Goal: Task Accomplishment & Management: Manage account settings

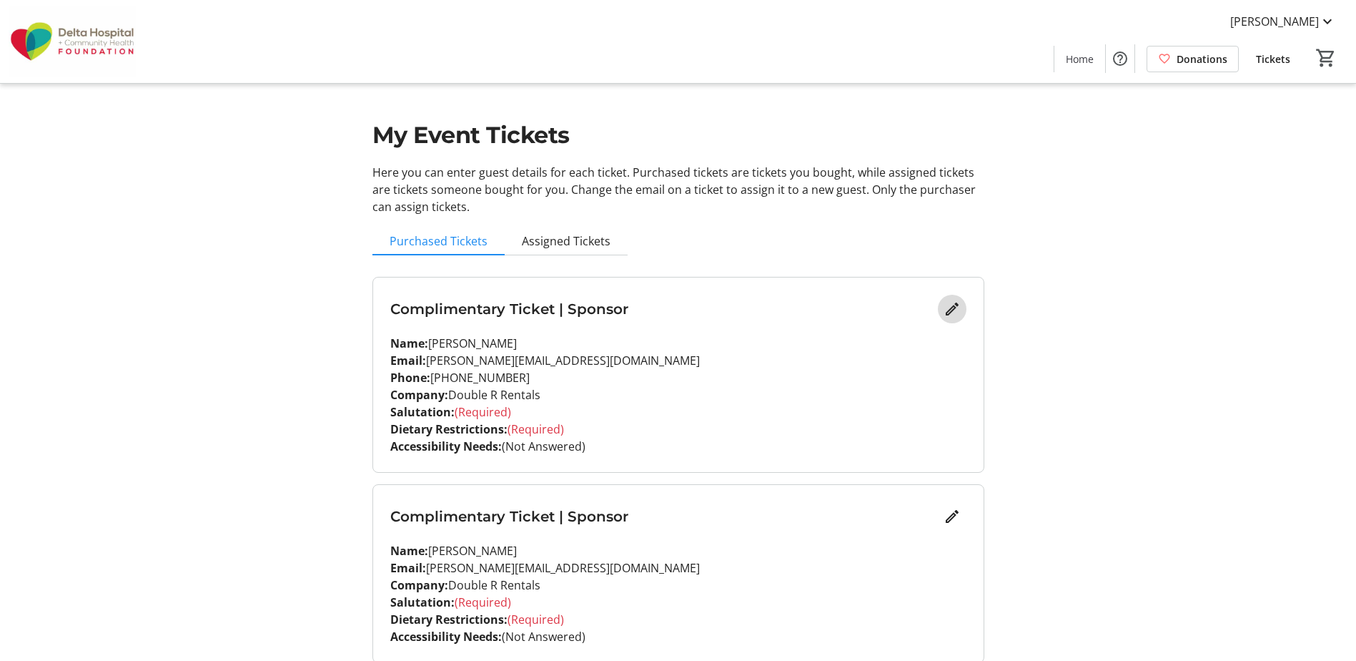
click at [954, 304] on mat-icon "Edit" at bounding box center [952, 308] width 17 height 17
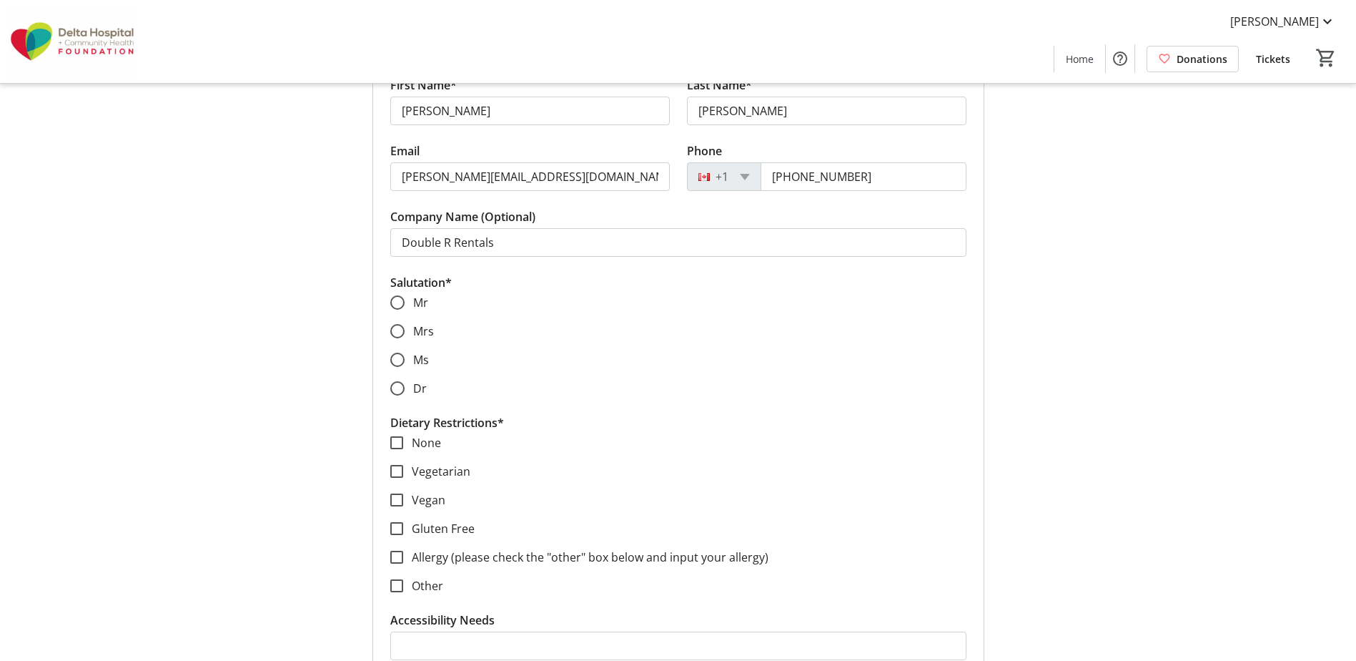
scroll to position [286, 0]
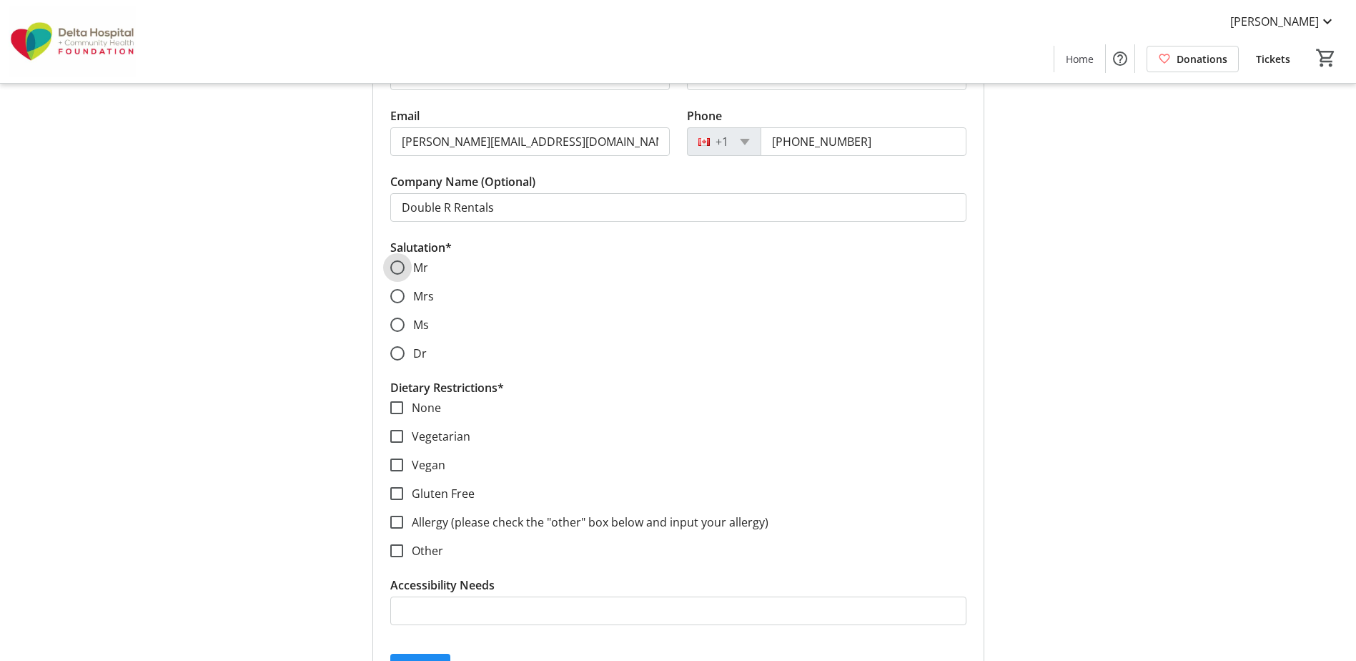
click at [399, 263] on input "Mr" at bounding box center [397, 267] width 14 height 14
radio input "true"
click at [401, 409] on input "None" at bounding box center [396, 407] width 13 height 13
checkbox input "true"
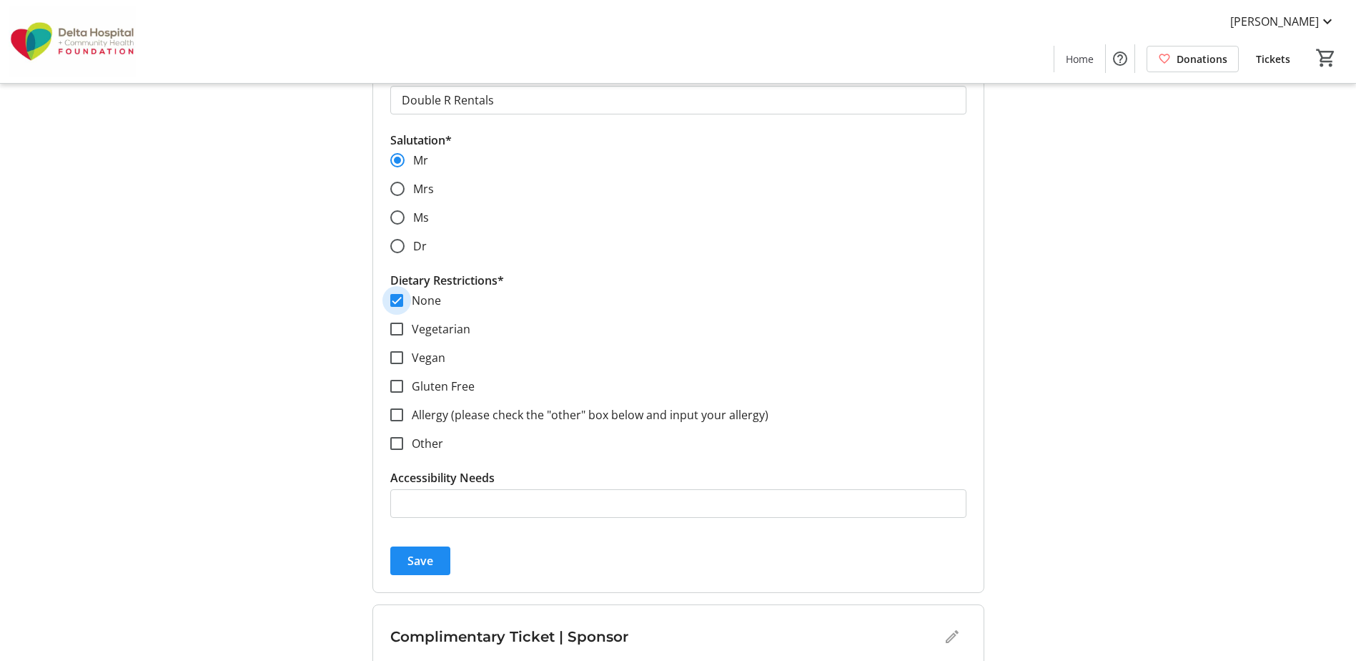
scroll to position [429, 0]
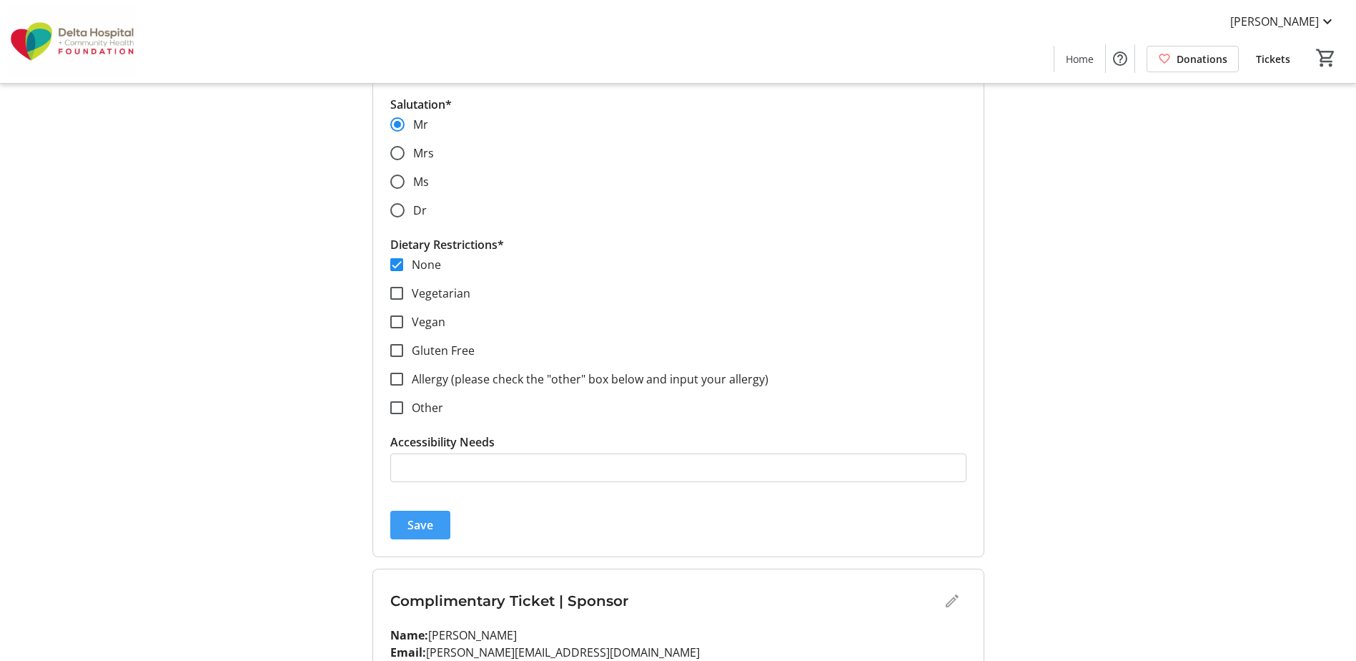
click at [430, 515] on span "submit" at bounding box center [420, 525] width 60 height 34
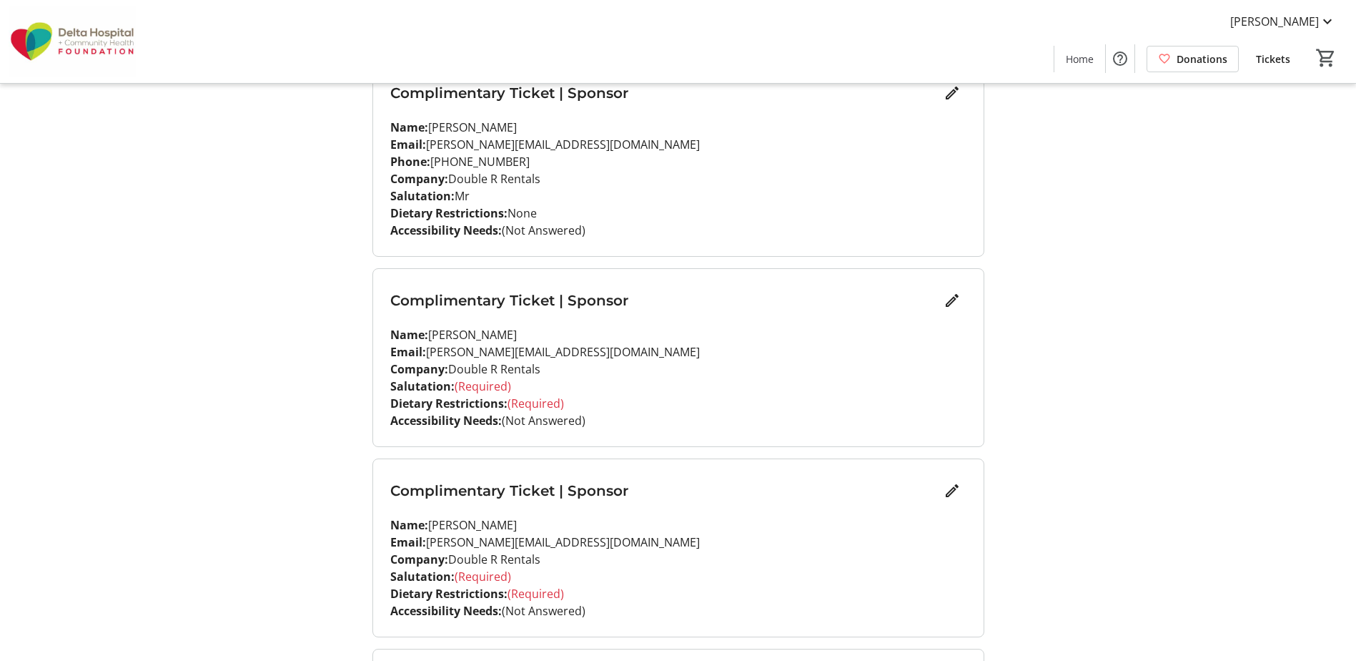
scroll to position [143, 0]
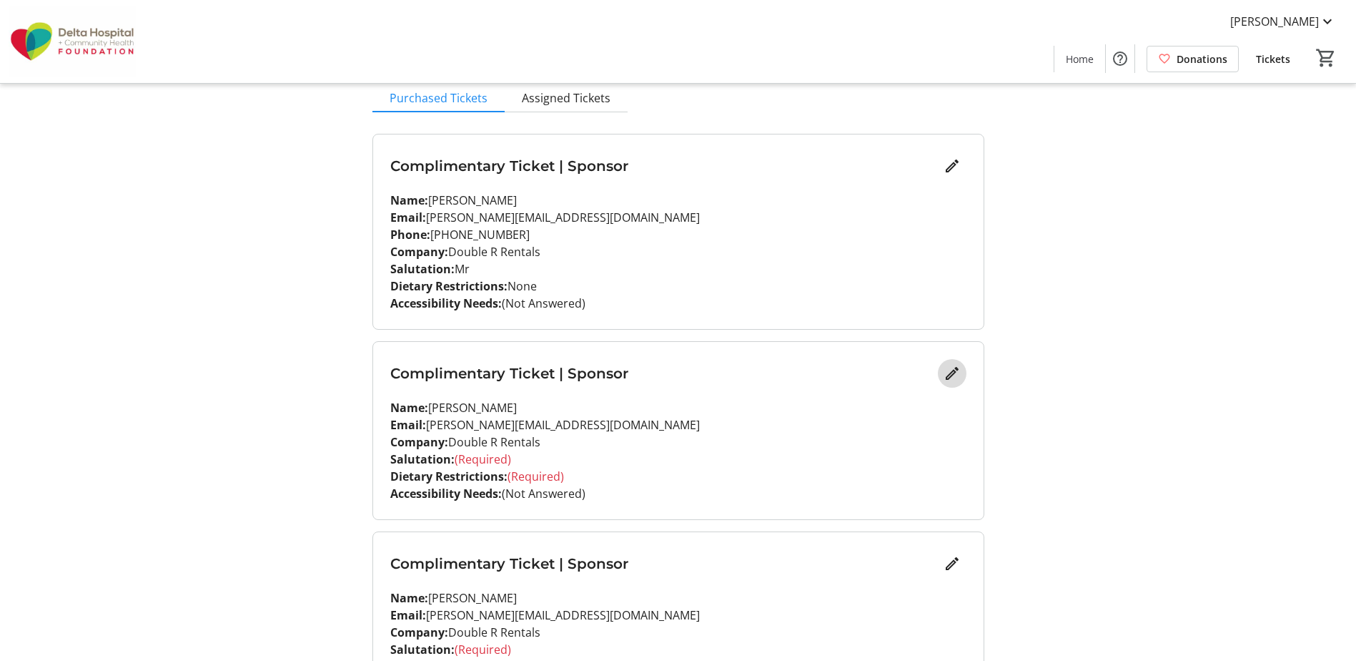
click at [949, 370] on mat-icon "Edit" at bounding box center [952, 373] width 17 height 17
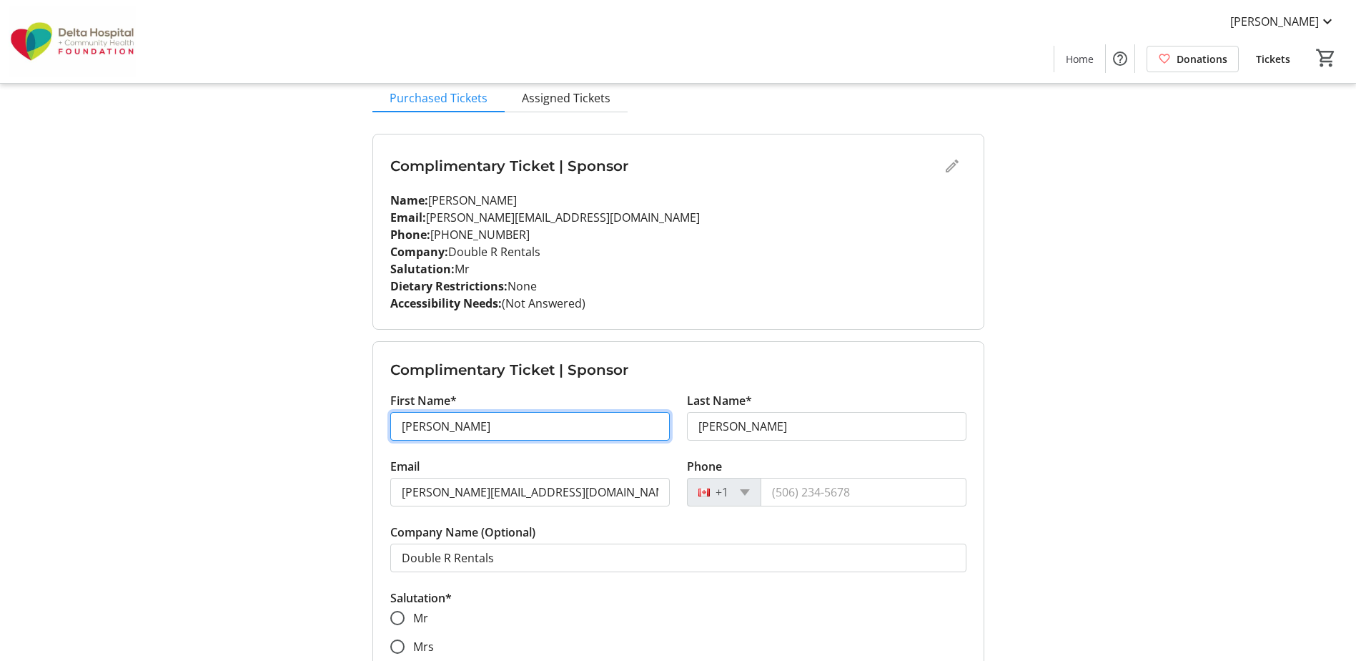
click at [518, 417] on input "[PERSON_NAME]" at bounding box center [530, 426] width 280 height 29
type input "J"
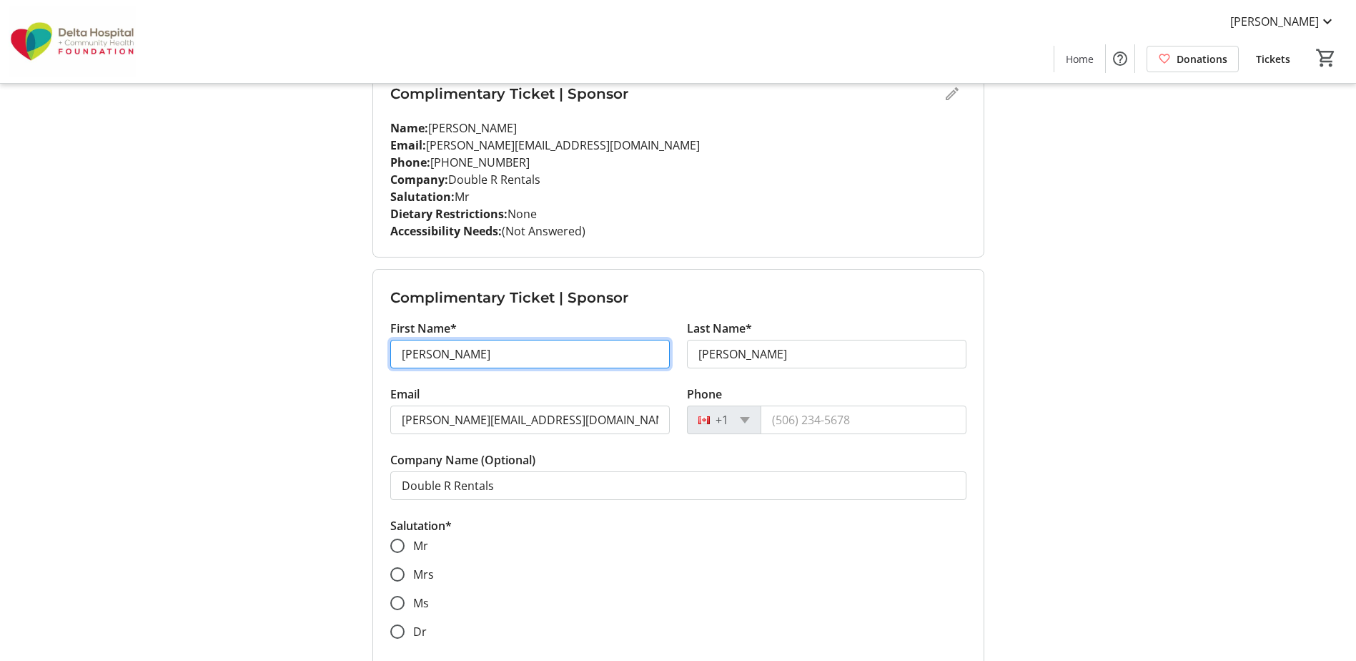
scroll to position [357, 0]
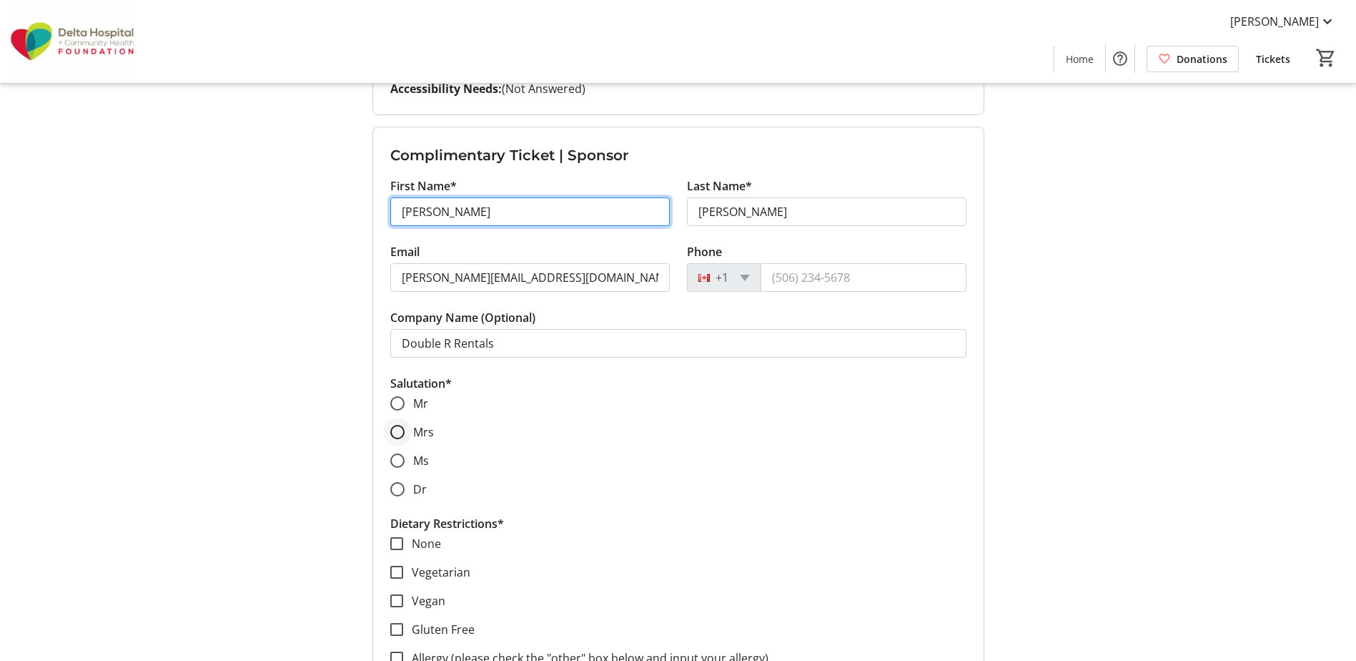
type input "[PERSON_NAME]"
click at [407, 428] on div at bounding box center [397, 432] width 34 height 34
radio input "true"
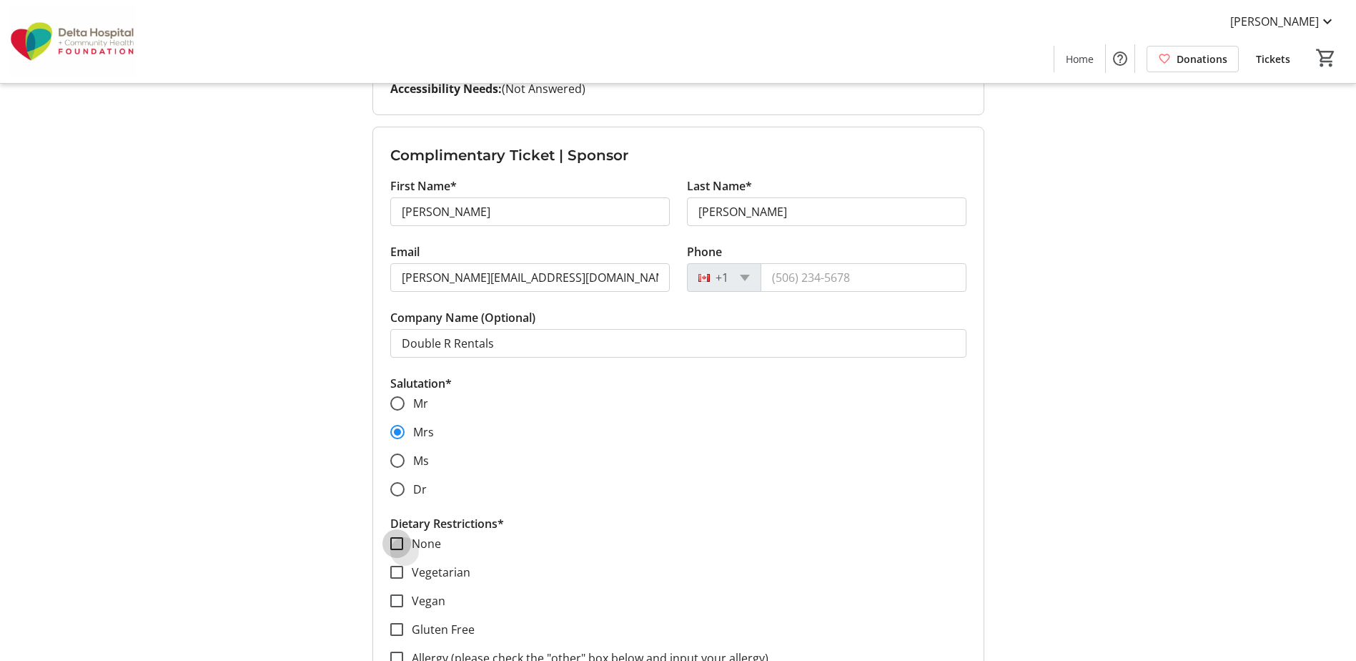
click at [394, 540] on input "None" at bounding box center [396, 543] width 13 height 13
checkbox input "true"
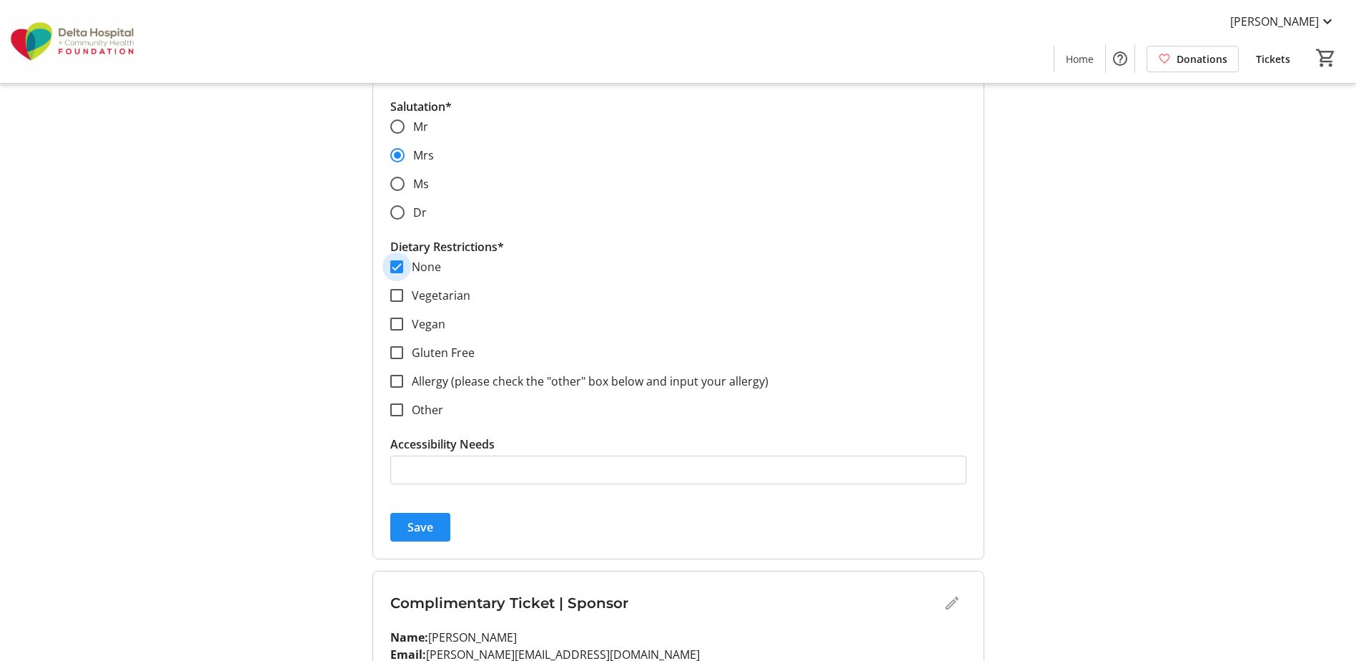
scroll to position [643, 0]
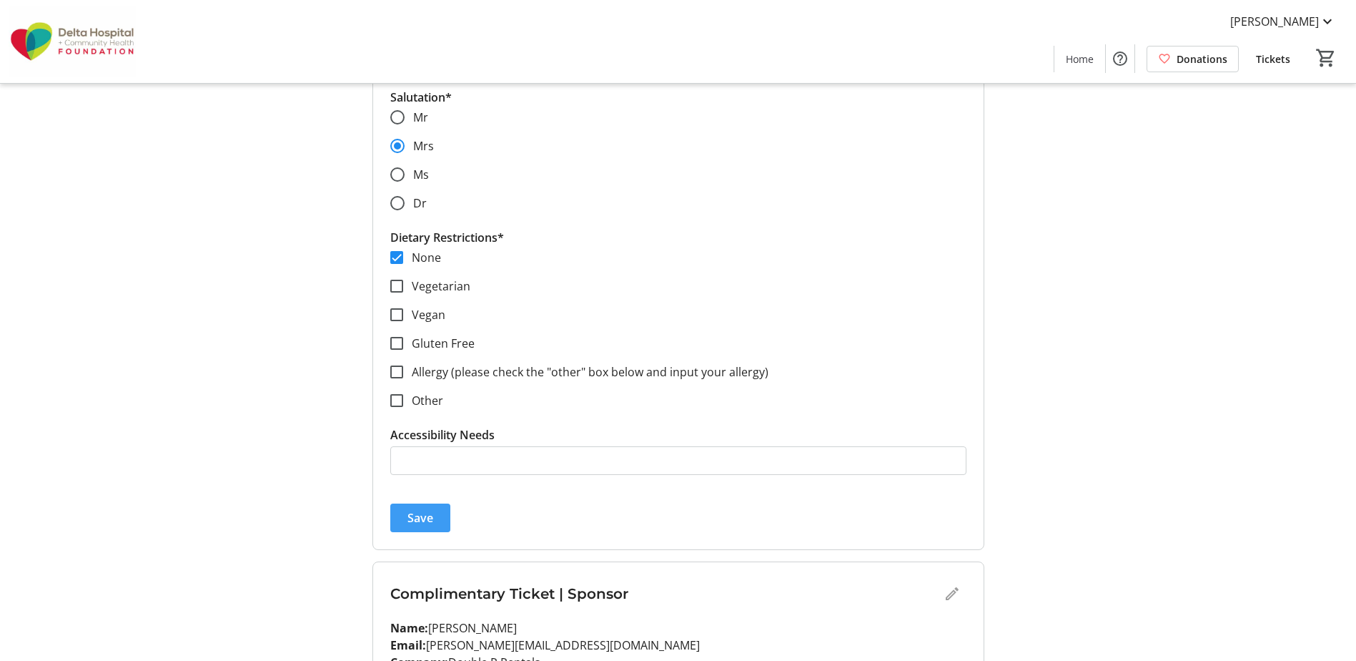
click at [417, 511] on span "Save" at bounding box center [420, 517] width 26 height 17
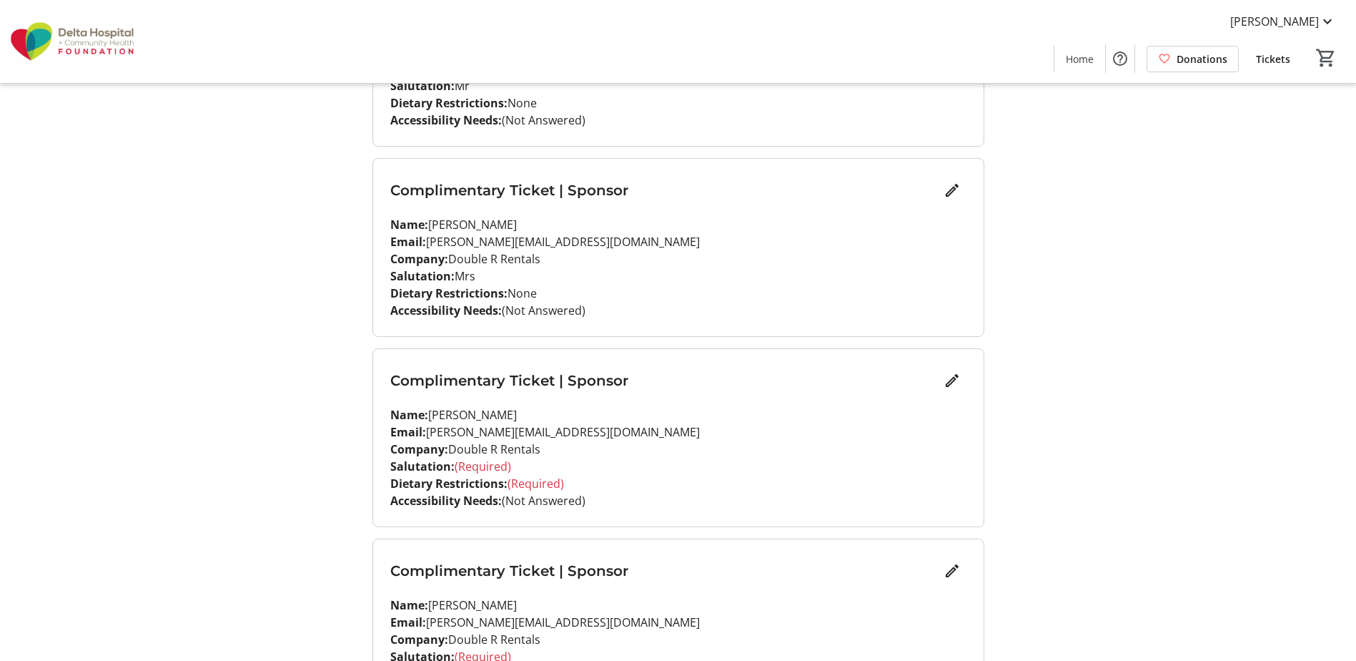
scroll to position [368, 0]
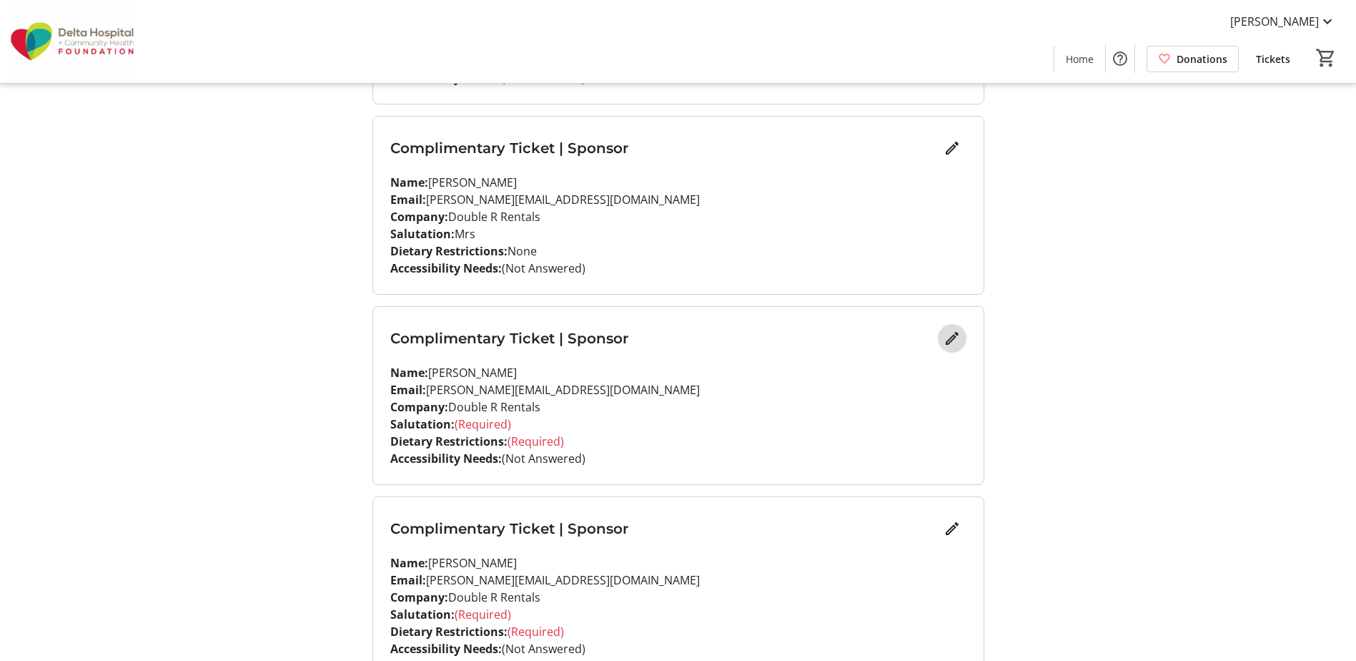
click at [958, 333] on mat-icon "Edit" at bounding box center [952, 338] width 17 height 17
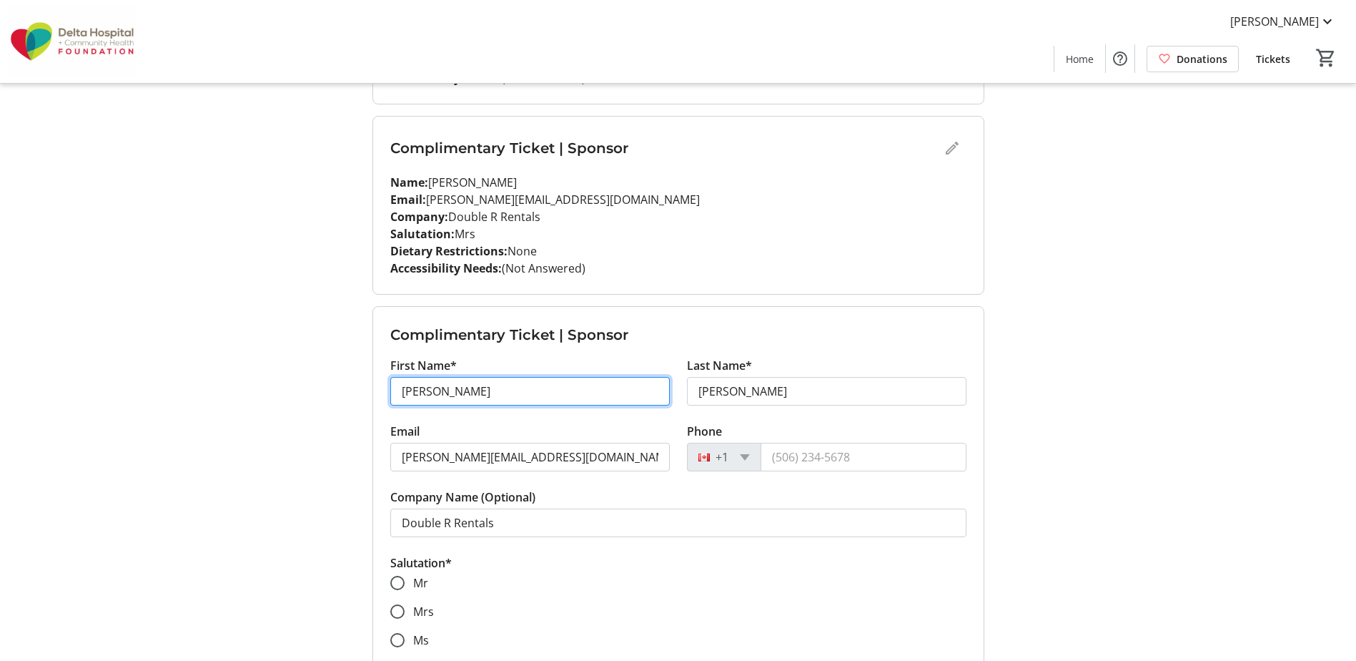
click at [554, 387] on input "[PERSON_NAME]" at bounding box center [530, 391] width 280 height 29
type input "J"
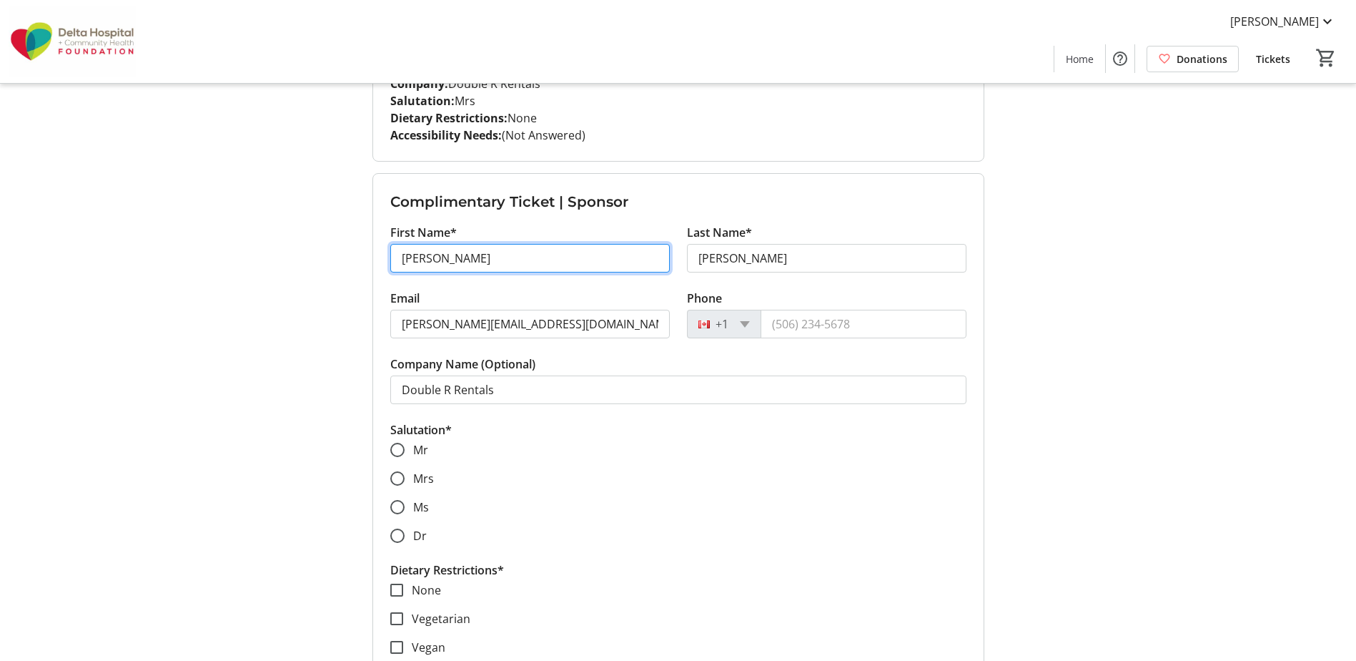
scroll to position [511, 0]
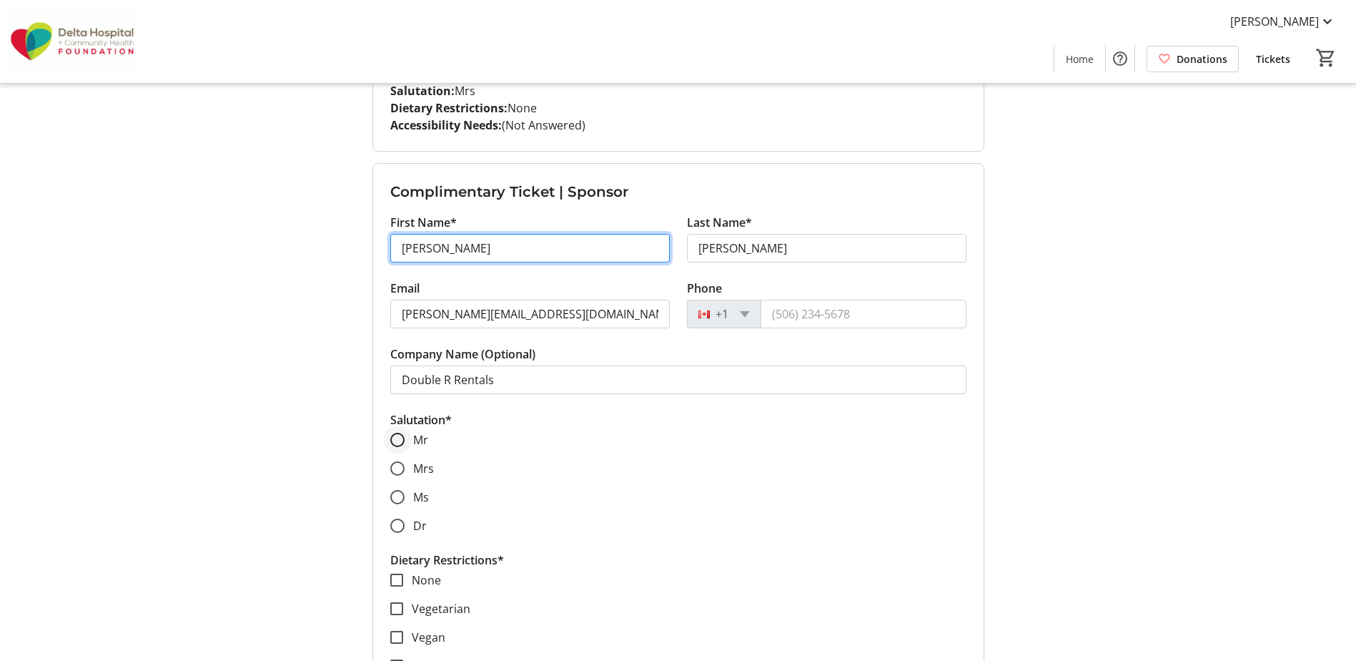
type input "[PERSON_NAME]"
click at [410, 443] on div at bounding box center [397, 439] width 34 height 34
radio input "true"
click at [399, 578] on input "None" at bounding box center [396, 579] width 13 height 13
checkbox input "true"
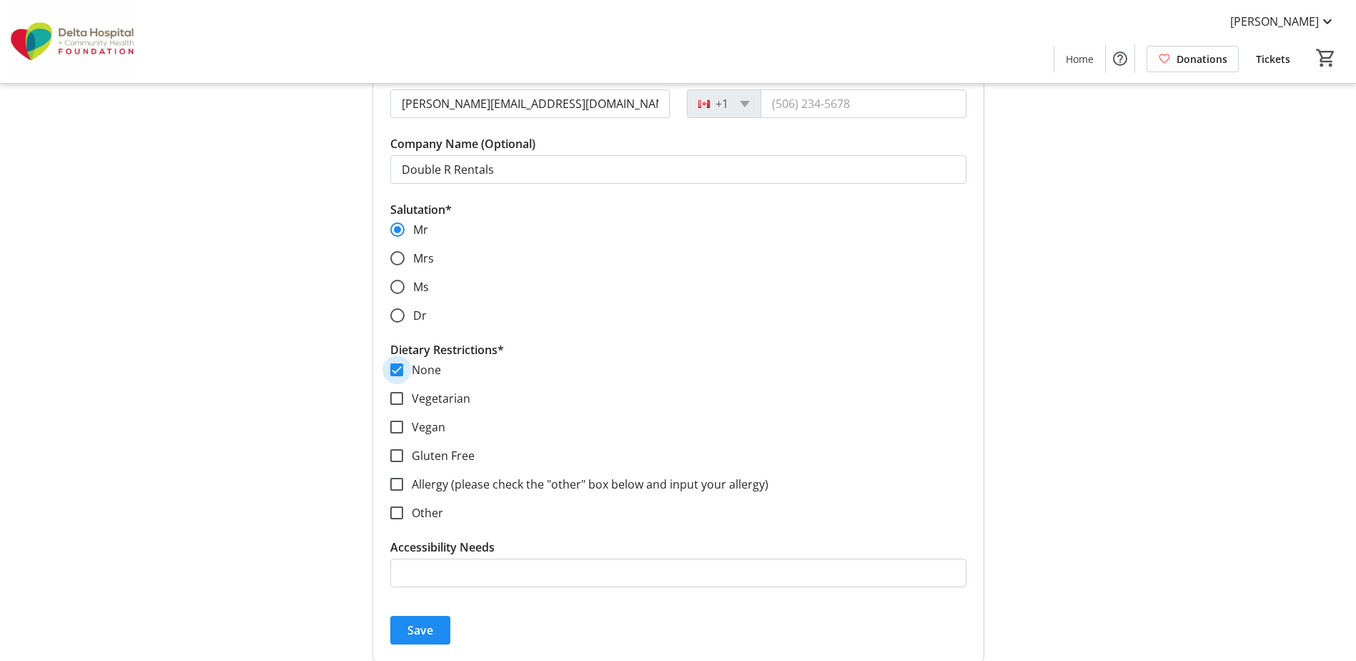
scroll to position [726, 0]
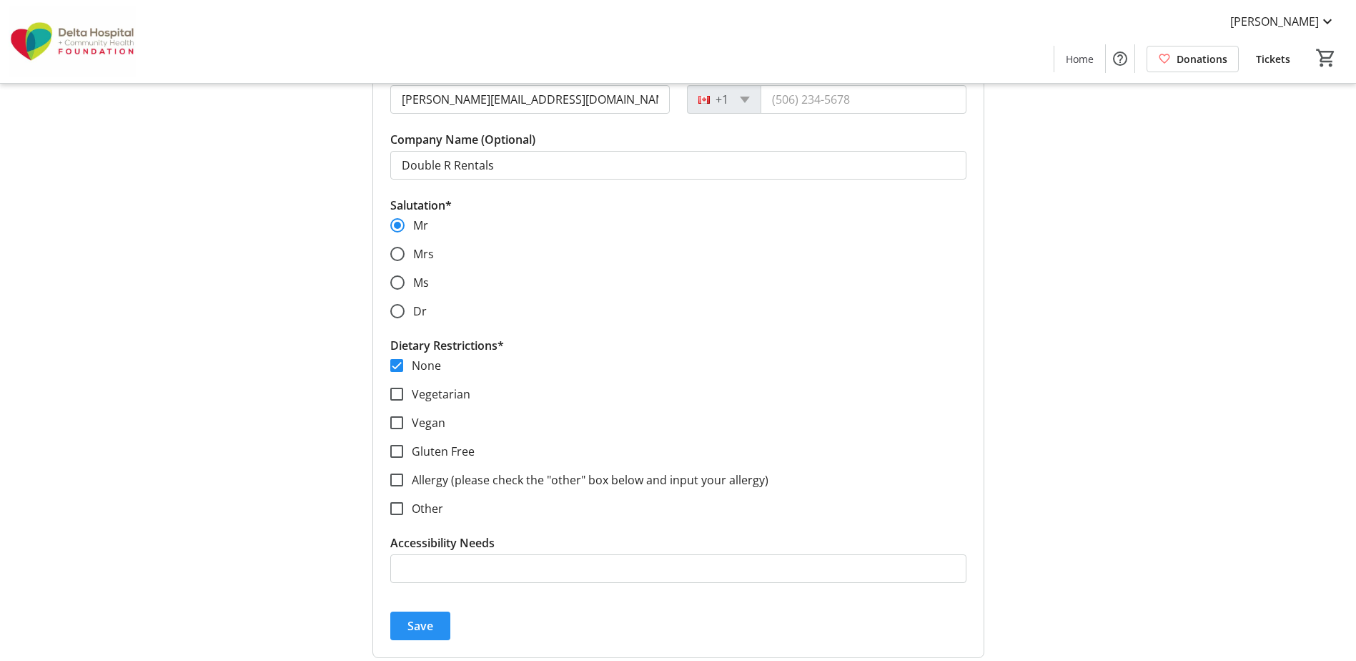
click at [424, 619] on span "Save" at bounding box center [420, 625] width 26 height 17
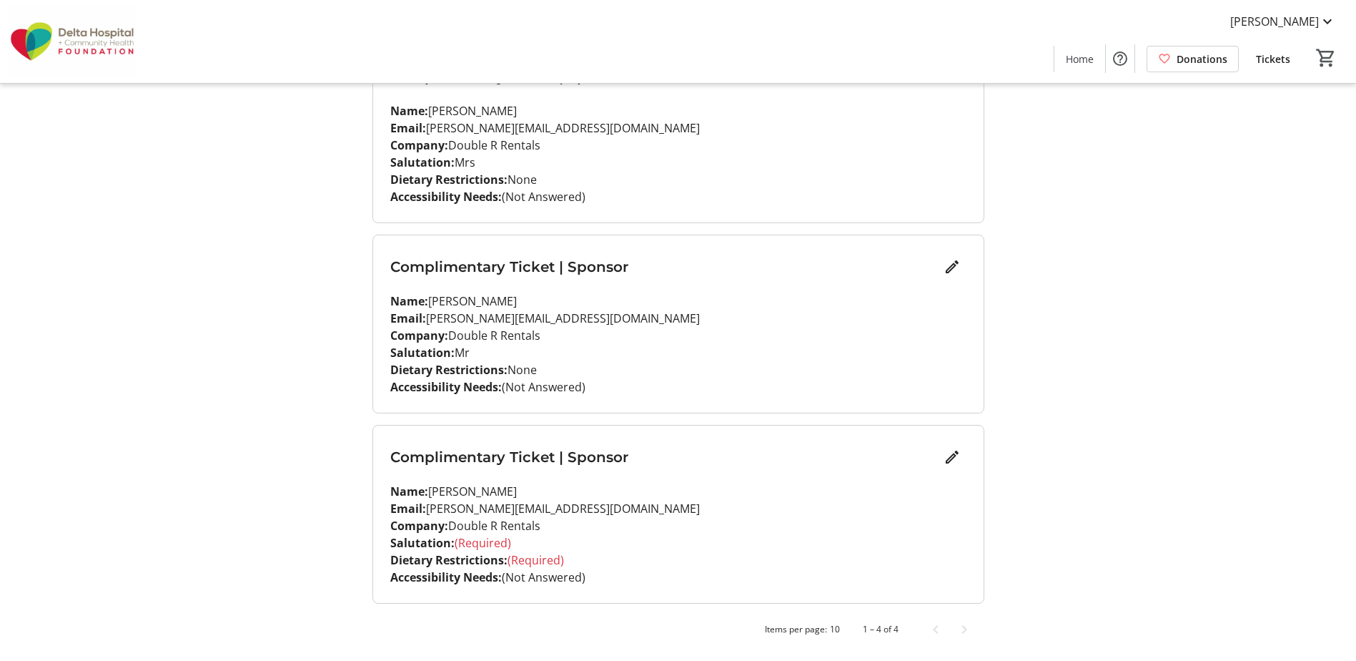
scroll to position [440, 0]
click at [947, 454] on mat-icon "Edit" at bounding box center [952, 456] width 17 height 17
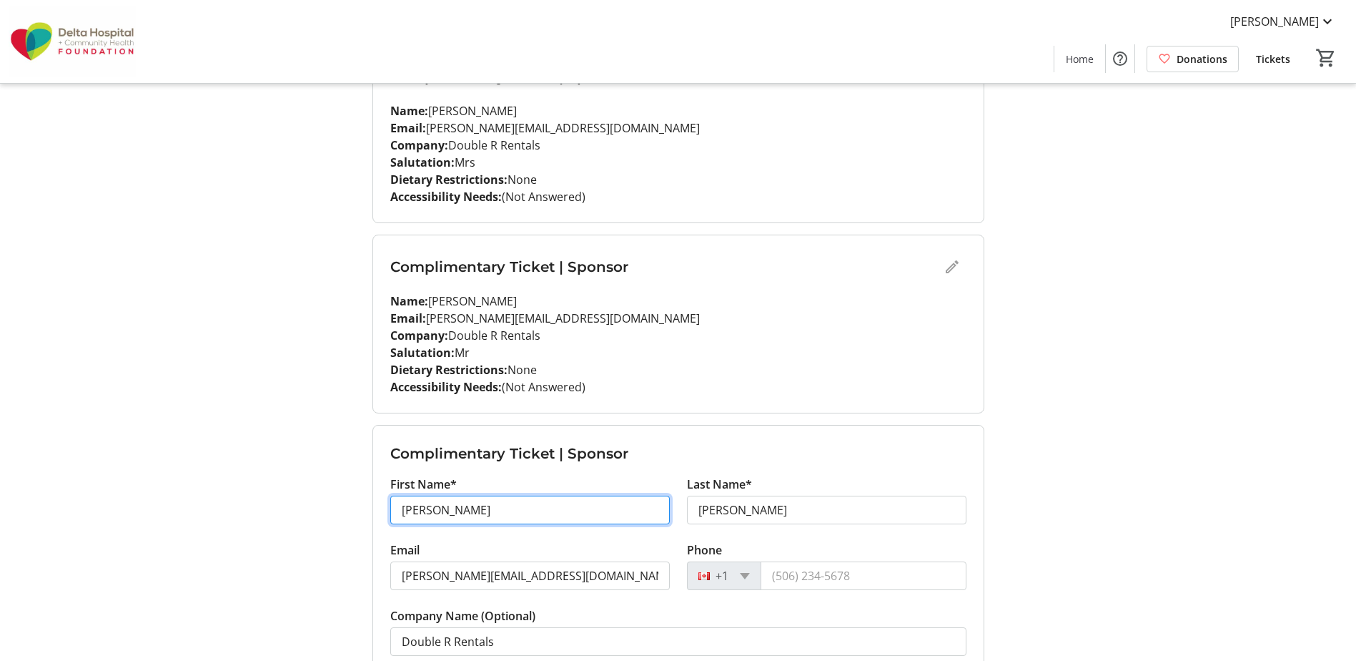
click at [513, 515] on input "[PERSON_NAME]" at bounding box center [530, 509] width 280 height 29
type input "J"
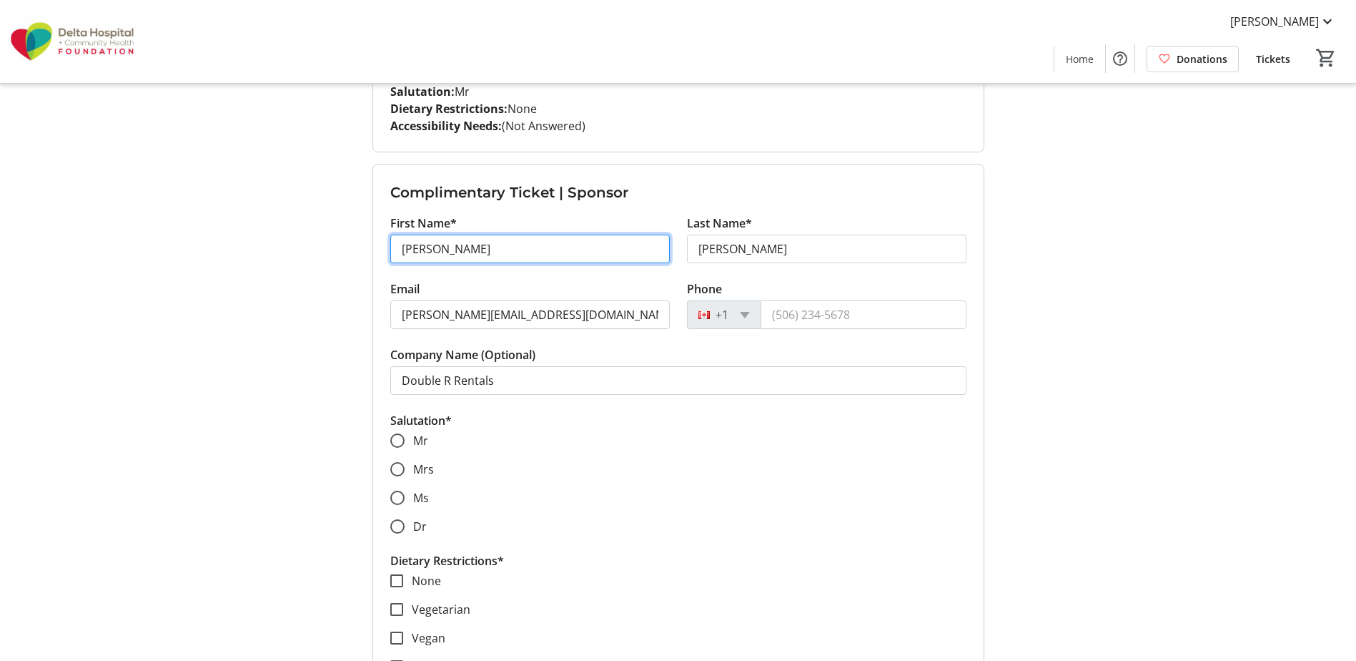
scroll to position [726, 0]
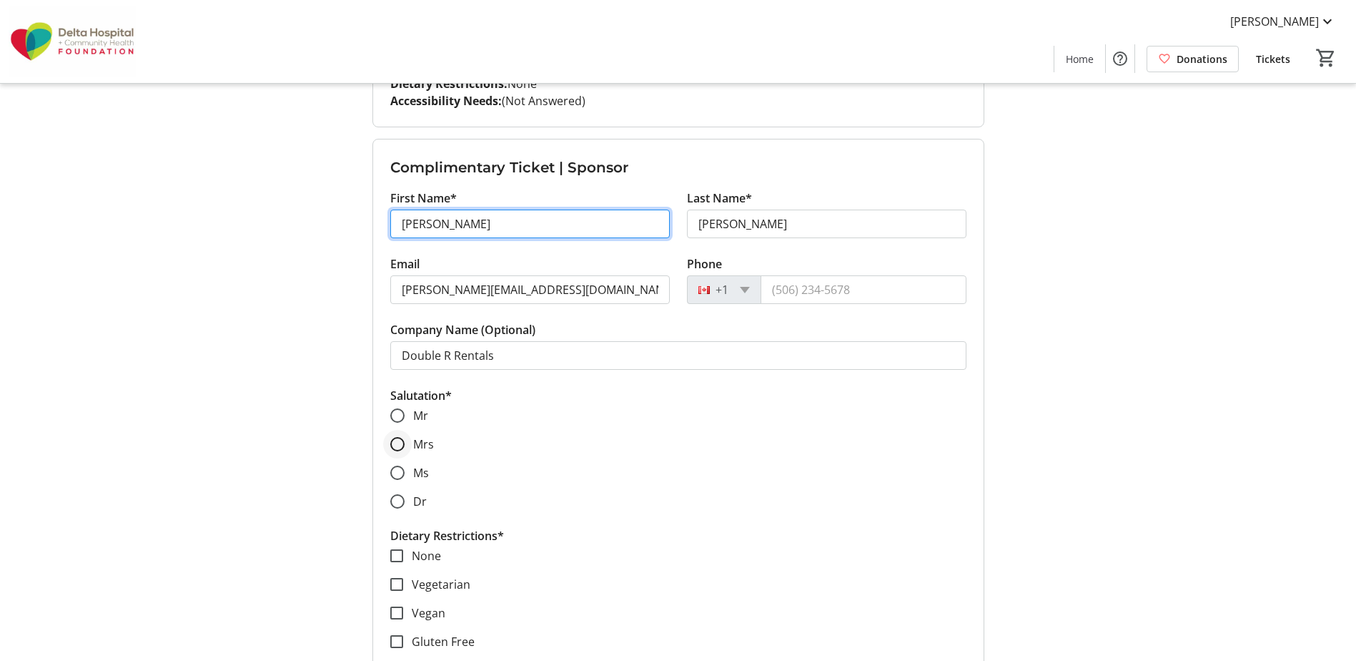
type input "[PERSON_NAME]"
click at [395, 441] on input "Mrs" at bounding box center [397, 444] width 14 height 14
radio input "true"
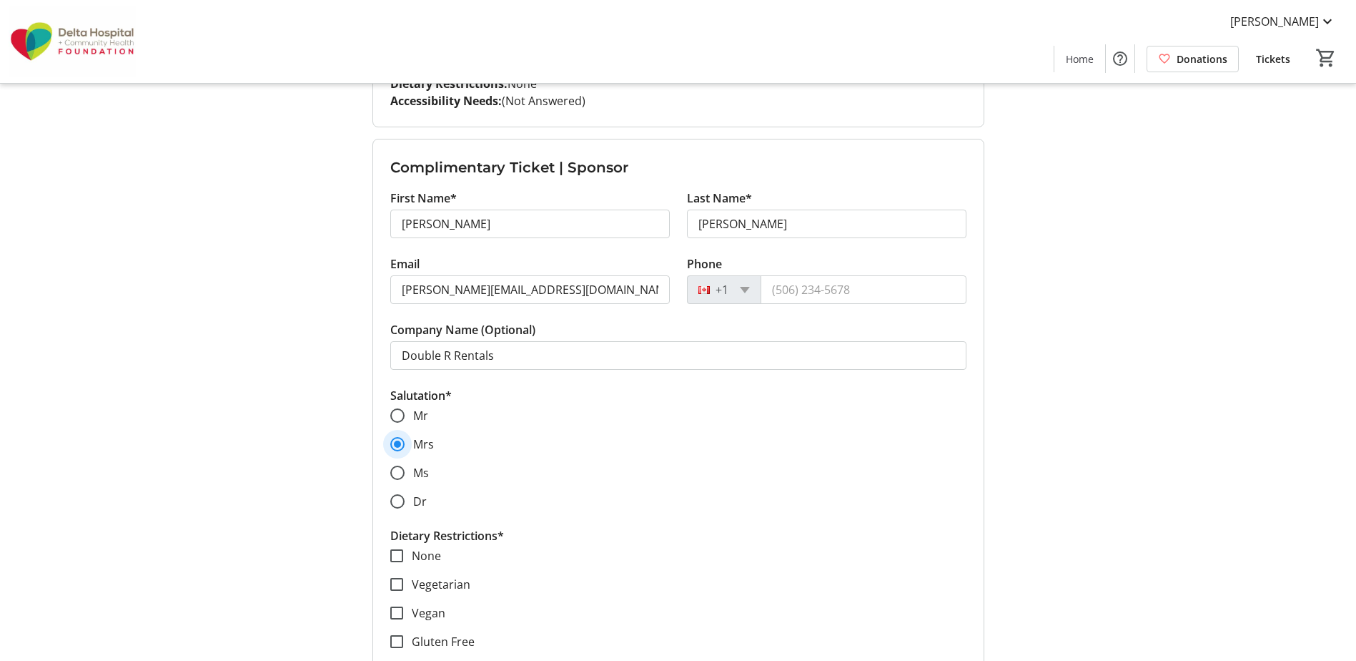
scroll to position [869, 0]
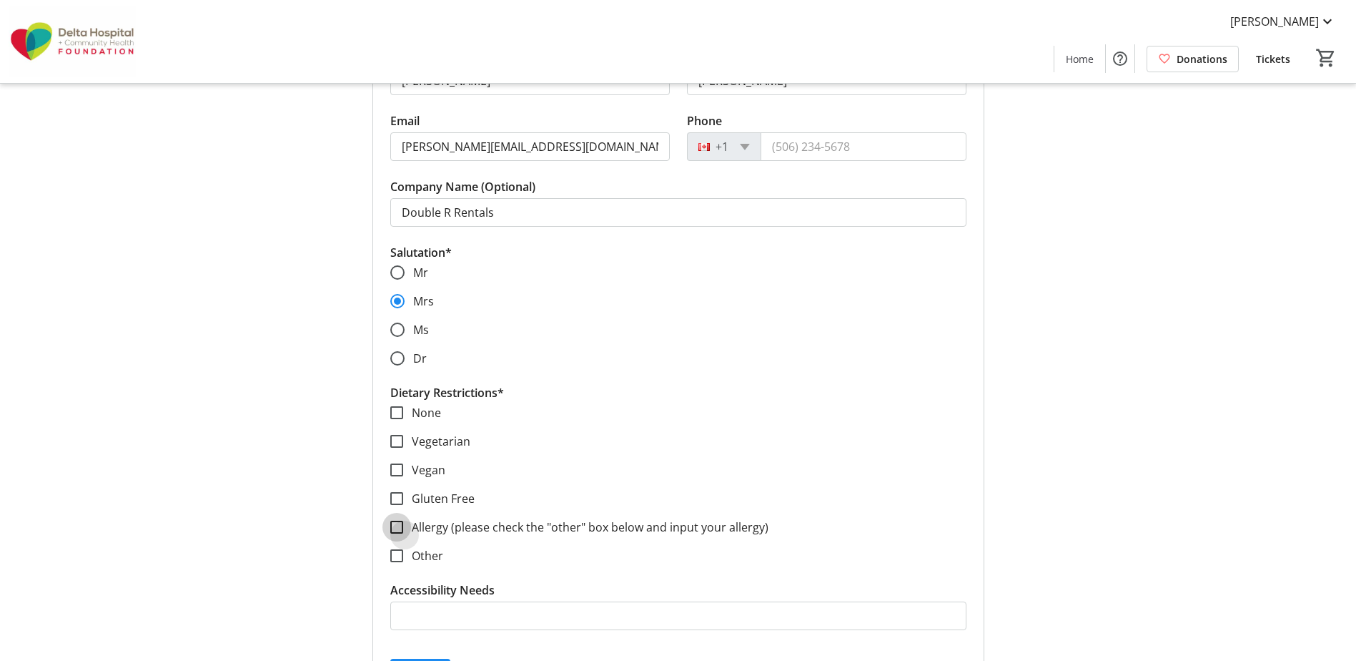
click at [392, 524] on input "Allergy (please check the "other" box below and input your allergy)" at bounding box center [396, 526] width 13 height 13
checkbox input "true"
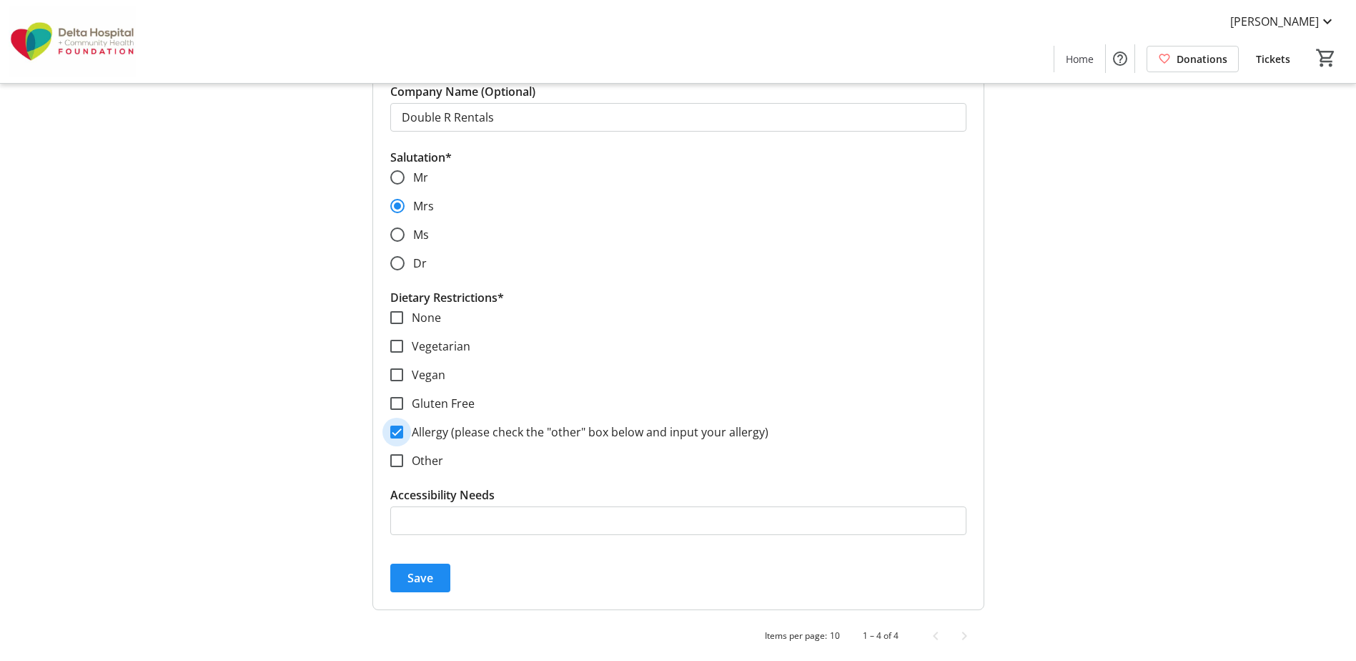
scroll to position [970, 0]
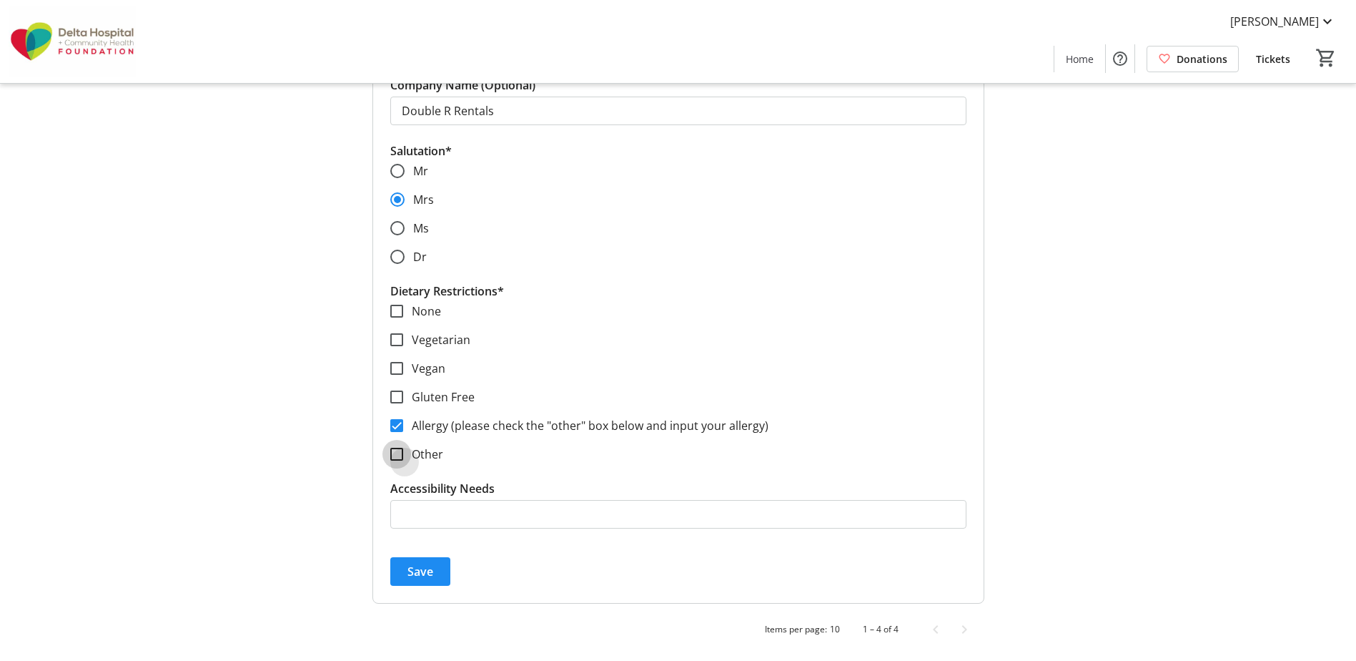
click at [400, 453] on input "Other" at bounding box center [396, 454] width 13 height 13
checkbox input "true"
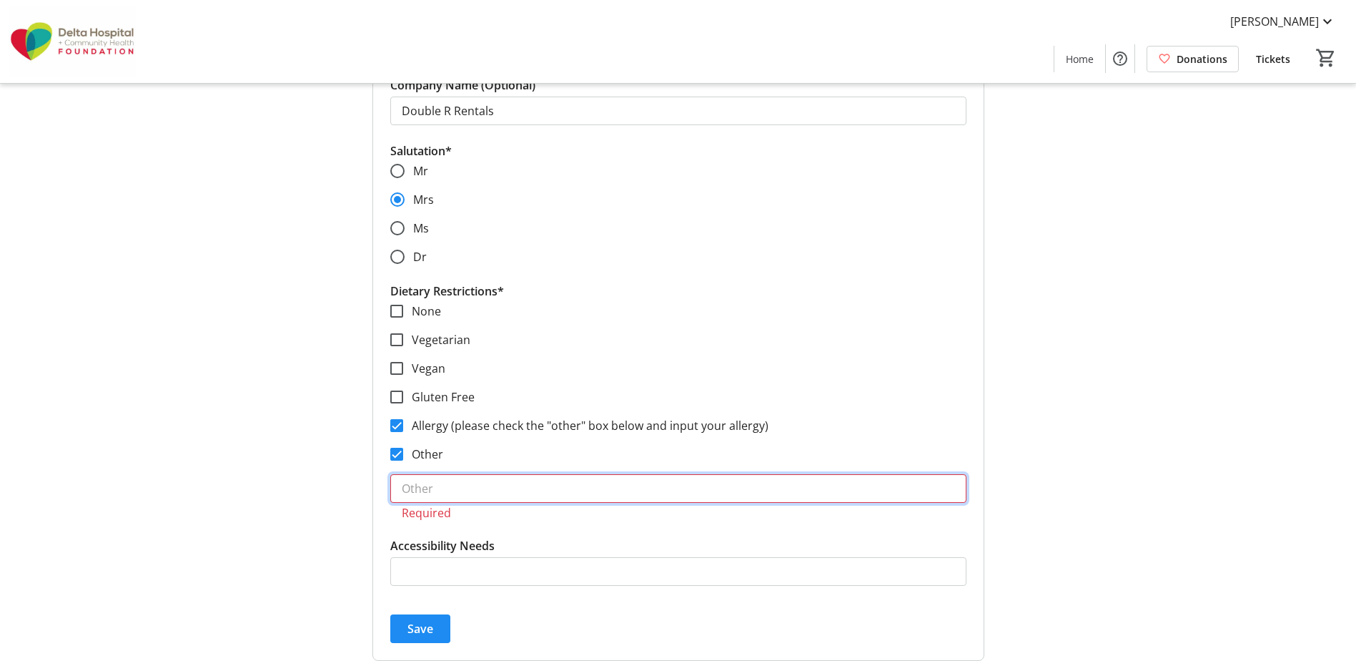
click at [503, 485] on input "text" at bounding box center [678, 488] width 576 height 29
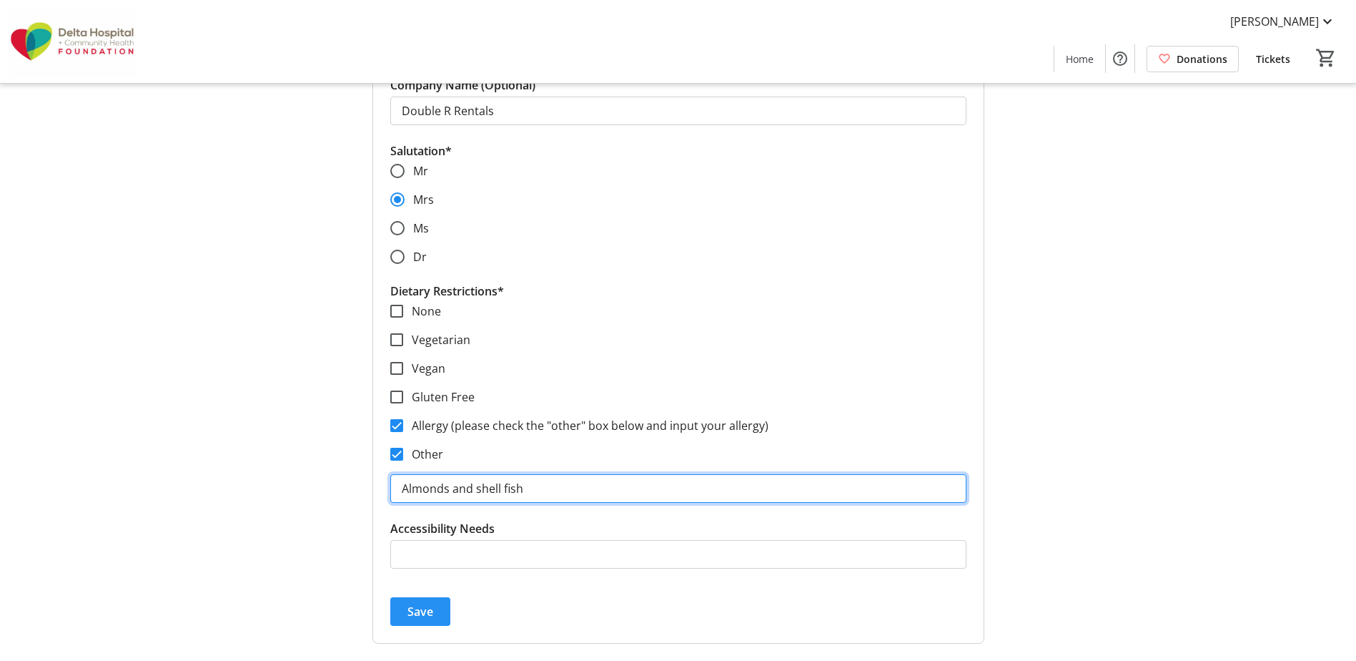
type input "Almonds and shell fish"
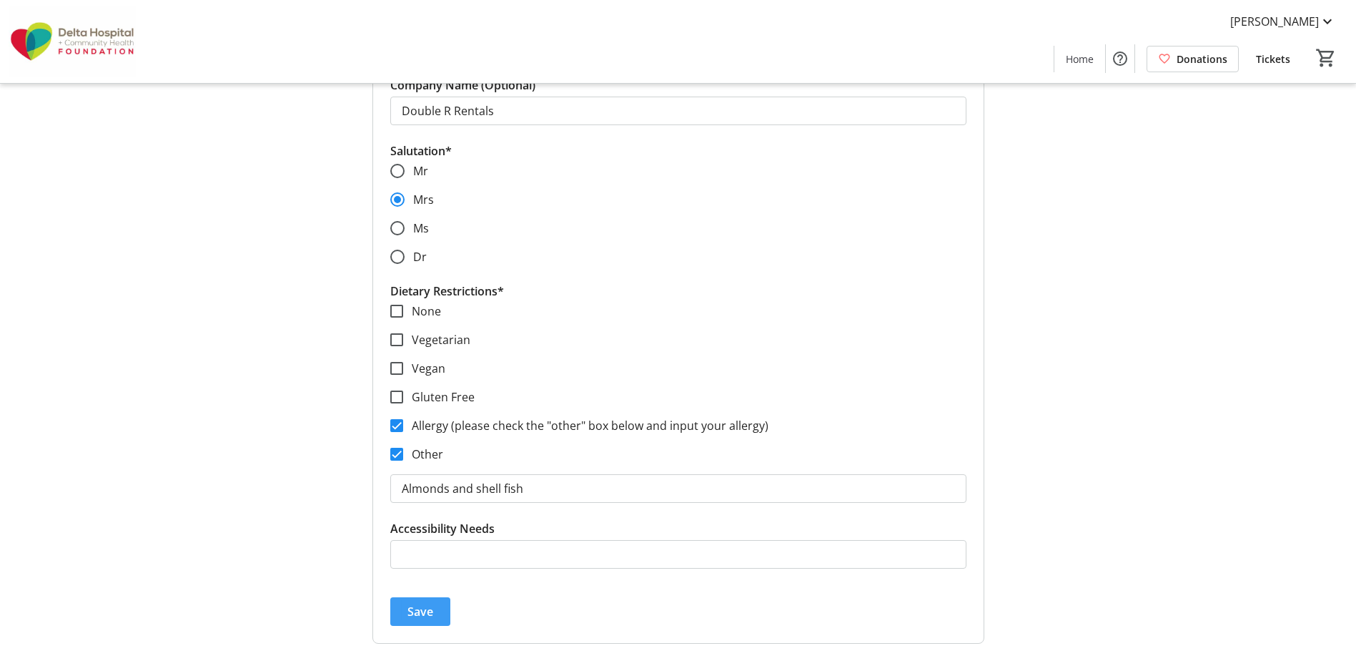
click at [414, 610] on span "Save" at bounding box center [420, 611] width 26 height 17
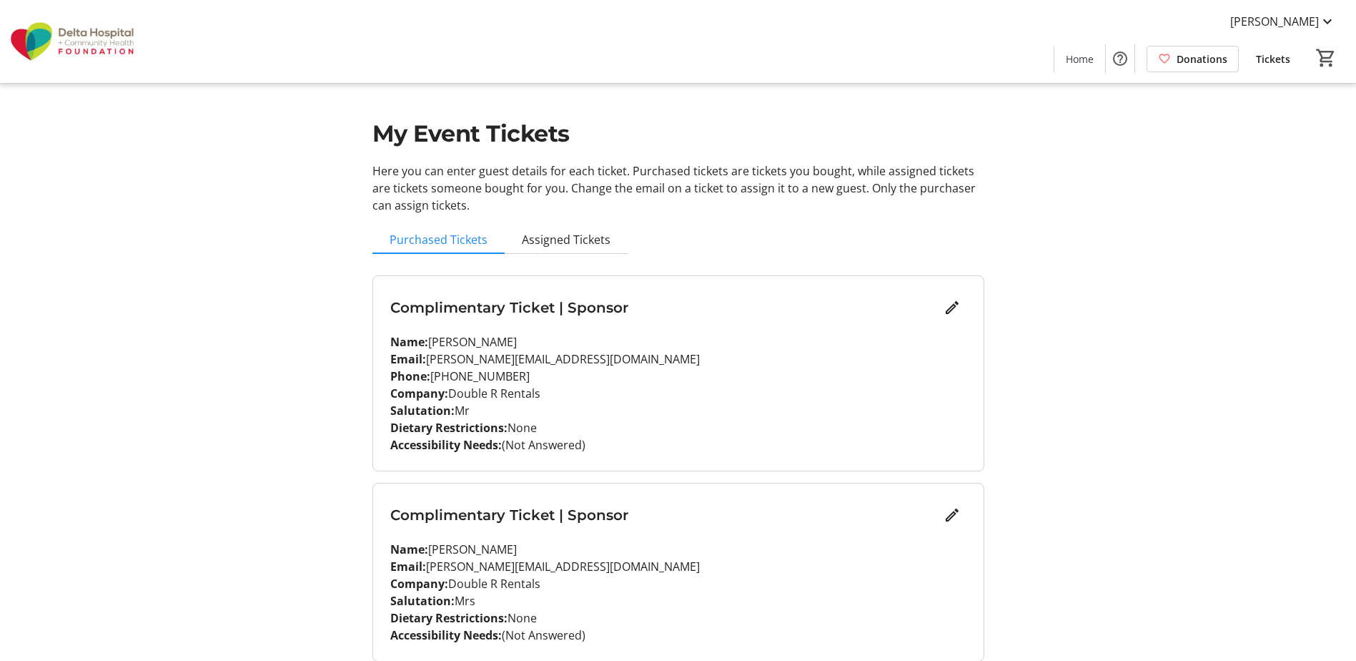
scroll to position [0, 0]
click at [573, 235] on span "Assigned Tickets" at bounding box center [566, 240] width 89 height 11
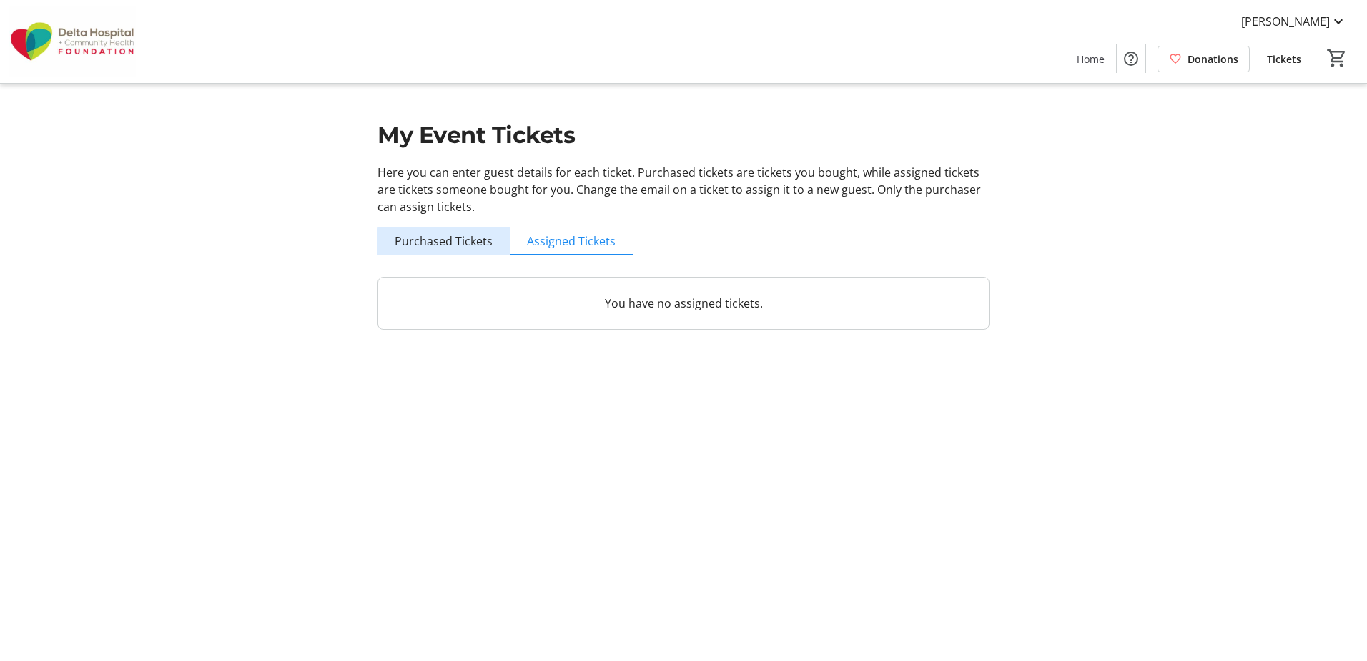
click at [452, 243] on span "Purchased Tickets" at bounding box center [444, 240] width 98 height 11
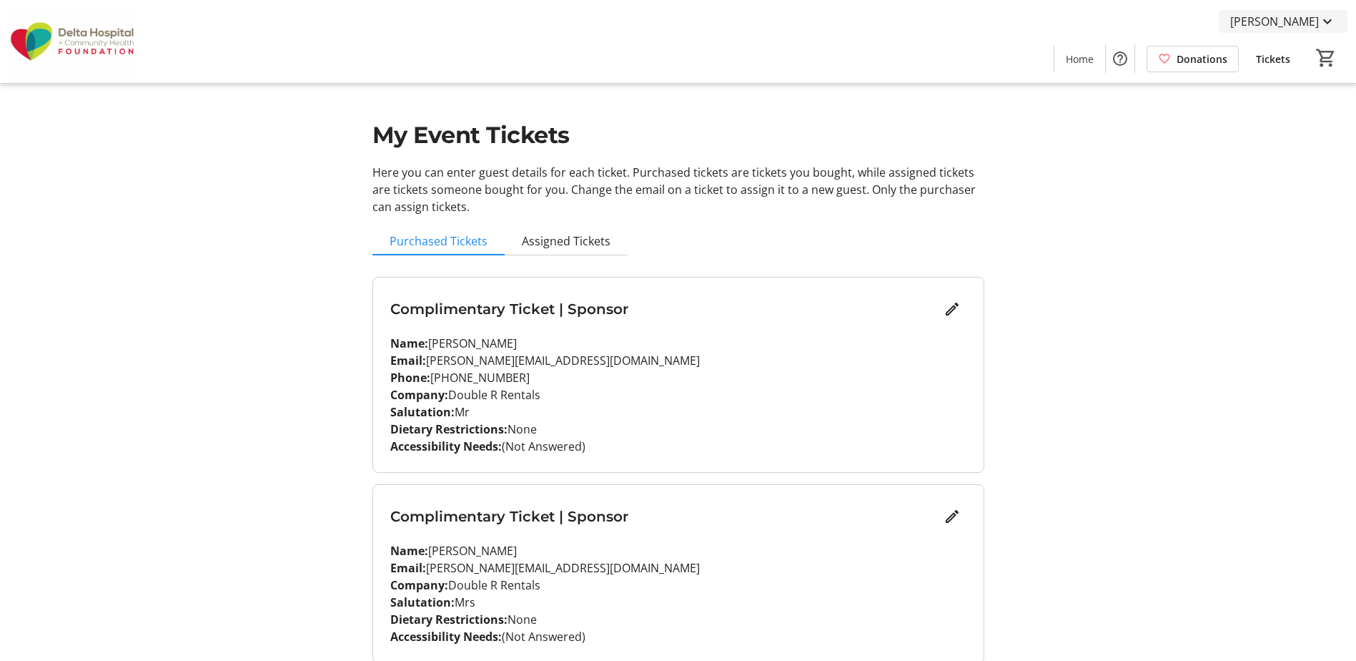
click at [1290, 24] on span "[PERSON_NAME]" at bounding box center [1274, 21] width 89 height 17
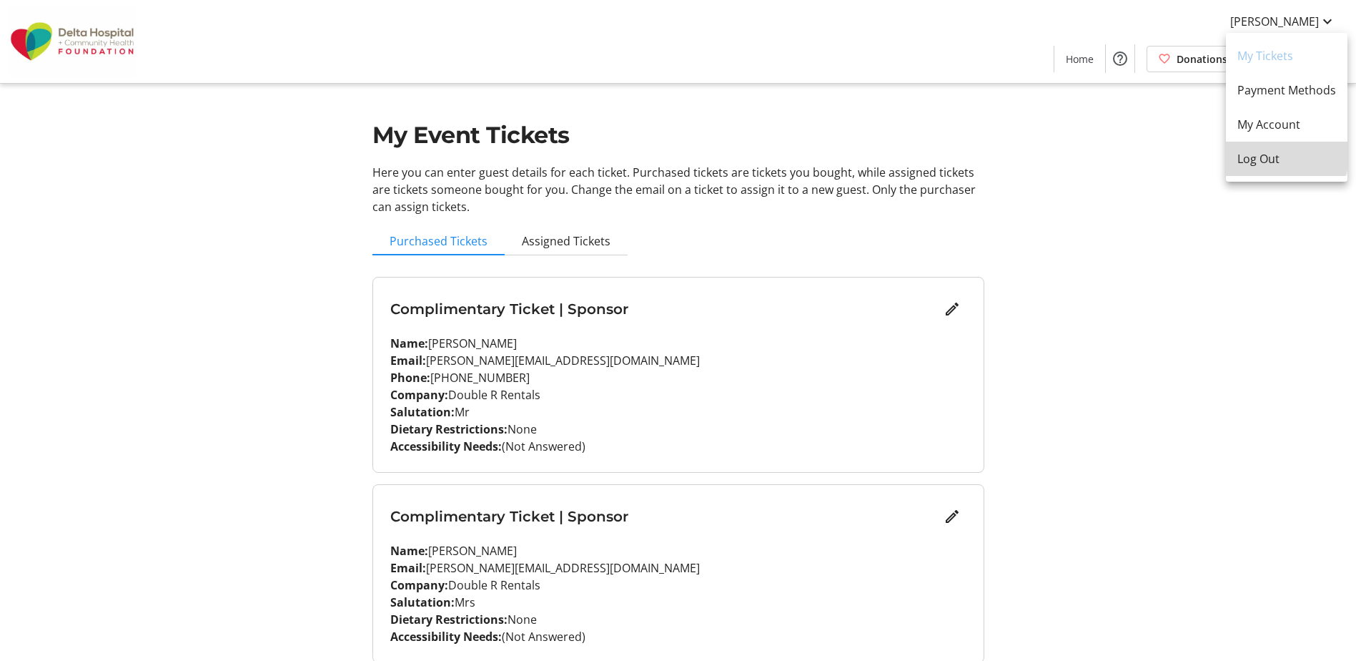
click at [1264, 148] on button "Log Out" at bounding box center [1287, 159] width 122 height 34
